Goal: Transaction & Acquisition: Subscribe to service/newsletter

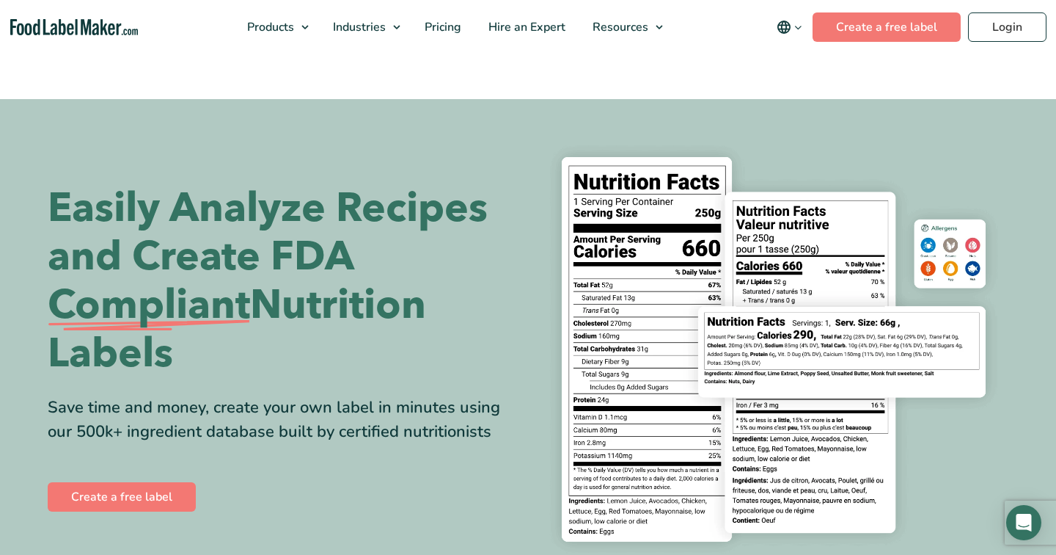
scroll to position [40, 0]
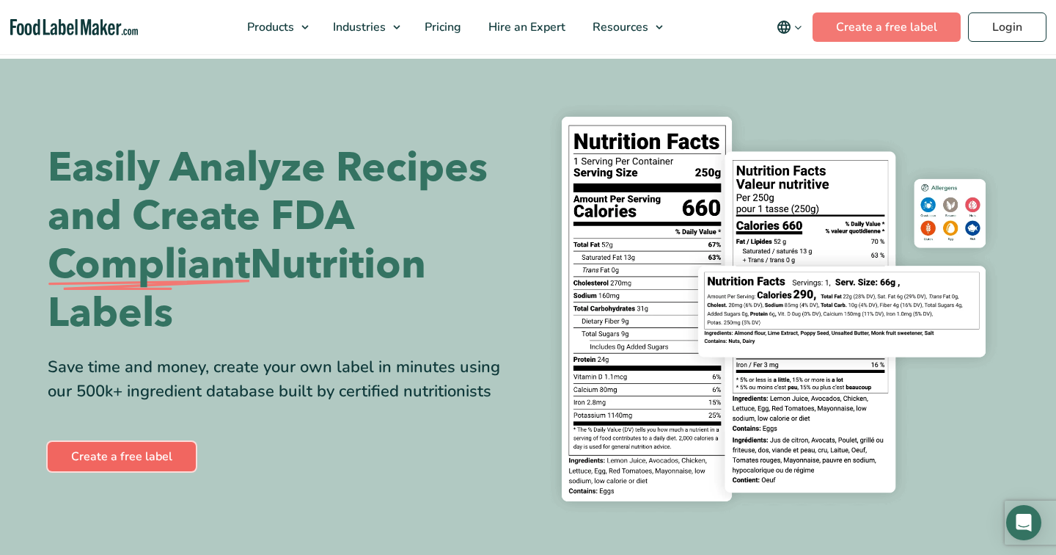
click at [142, 456] on link "Create a free label" at bounding box center [122, 456] width 148 height 29
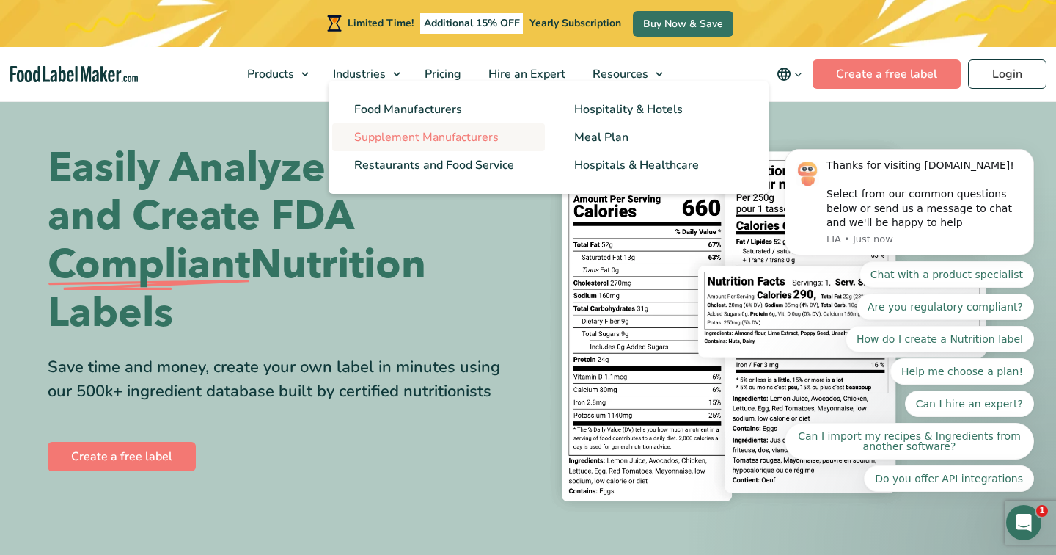
click at [396, 137] on span "Supplement Manufacturers" at bounding box center [426, 137] width 145 height 16
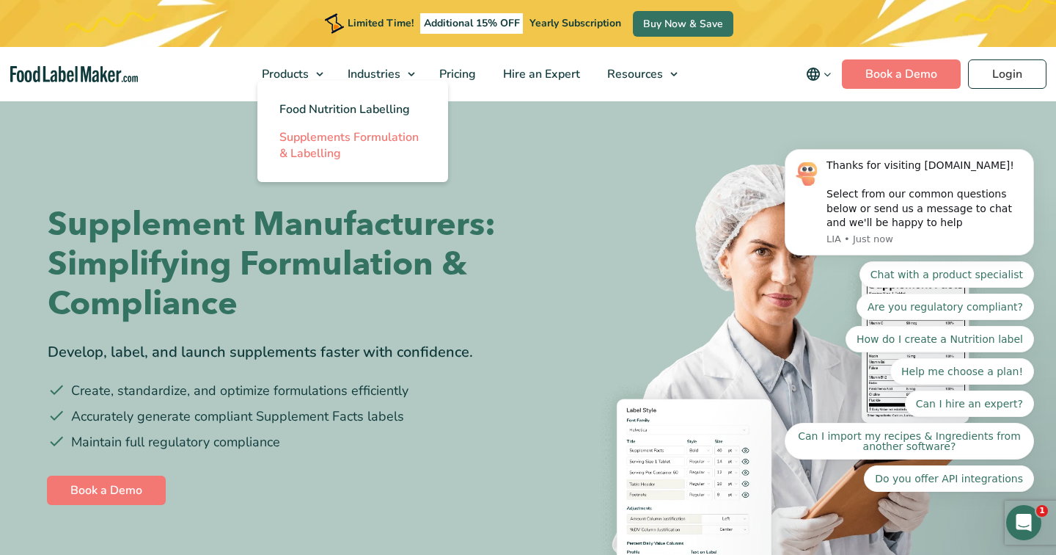
click at [296, 153] on span "Supplements Formulation & Labelling" at bounding box center [348, 145] width 139 height 32
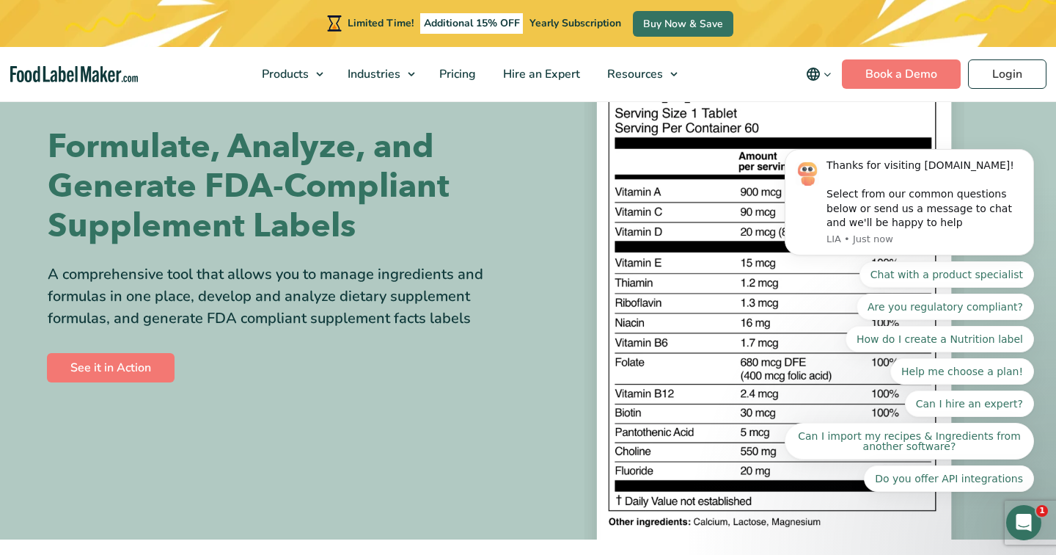
scroll to position [136, 0]
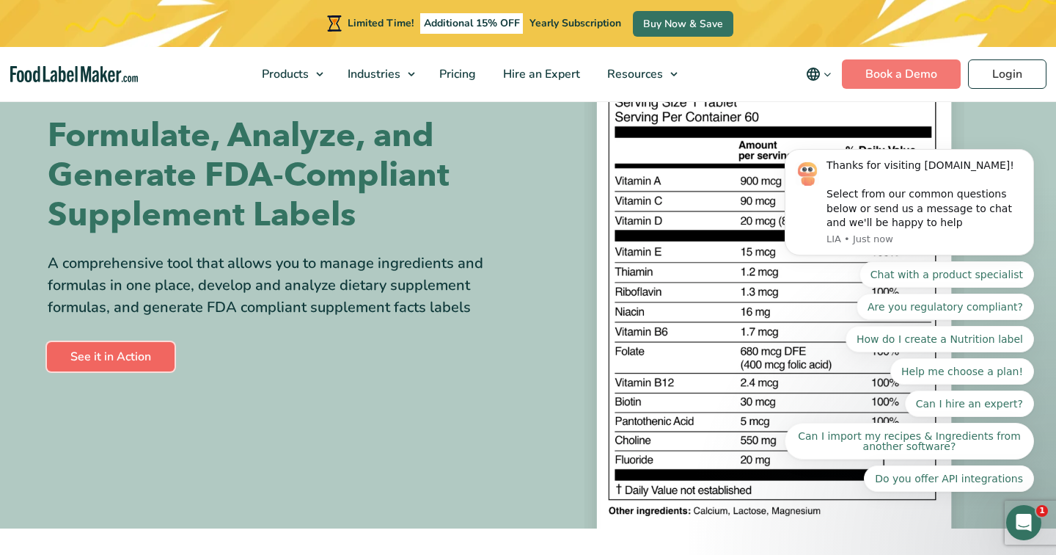
click at [153, 362] on link "See it in Action" at bounding box center [111, 356] width 128 height 29
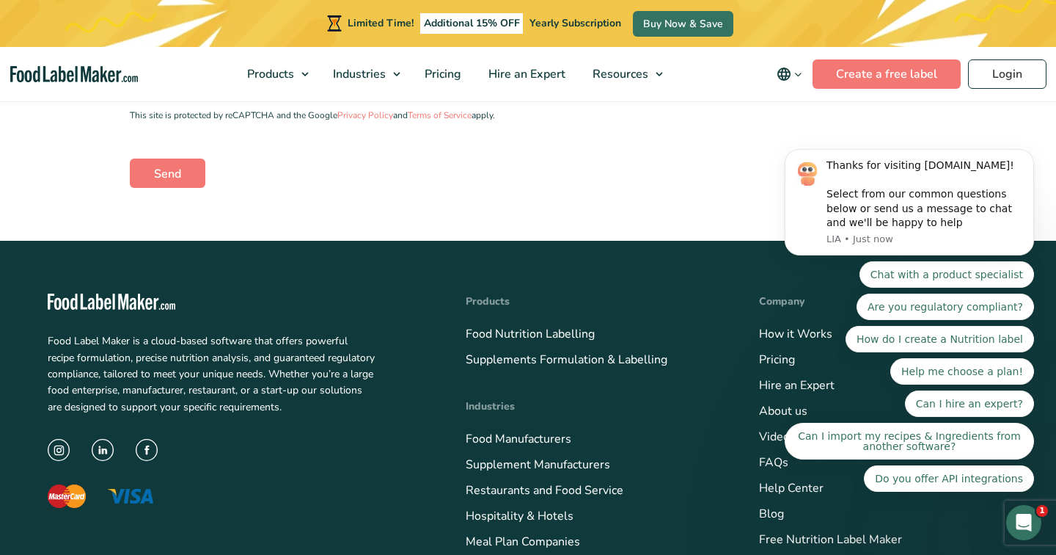
click at [87, 85] on nav "Products Food Nutrition Labelling Supplements Formulation & Labelling Industrie…" at bounding box center [528, 74] width 1056 height 54
click at [88, 81] on img "main navigation" at bounding box center [74, 74] width 128 height 17
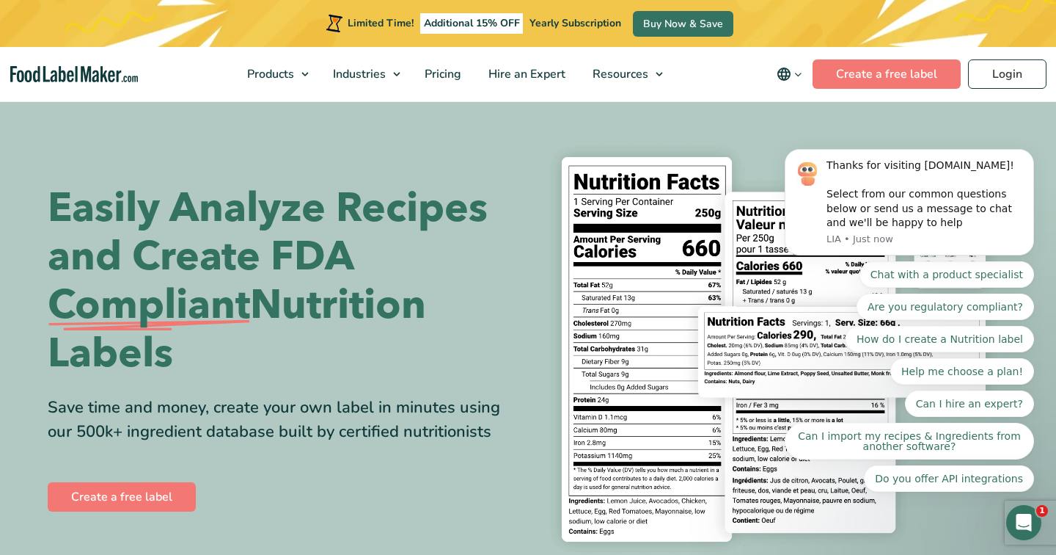
scroll to position [67, 0]
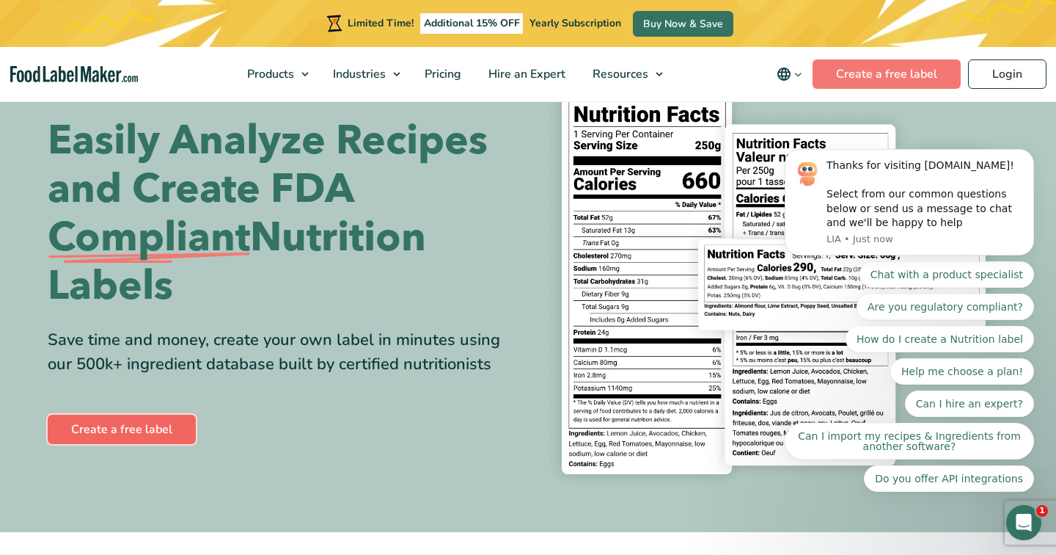
click at [143, 428] on link "Create a free label" at bounding box center [122, 428] width 148 height 29
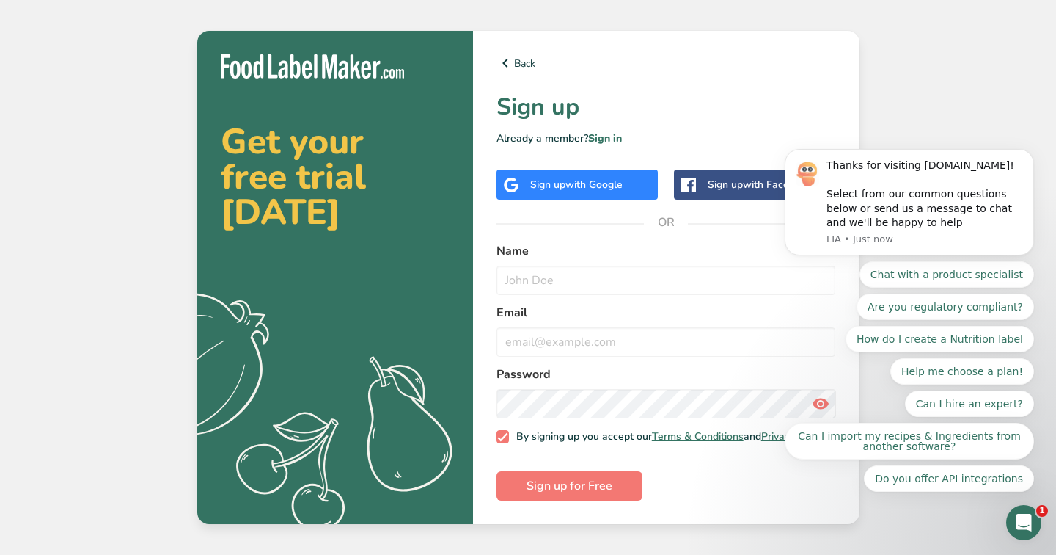
click at [578, 187] on div "Sign up with Google" at bounding box center [576, 184] width 92 height 15
